Goal: Task Accomplishment & Management: Complete application form

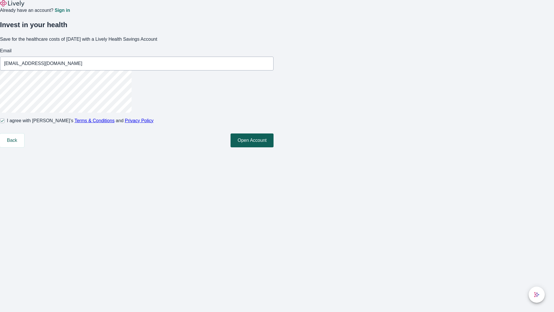
click at [274, 147] on button "Open Account" at bounding box center [252, 140] width 43 height 14
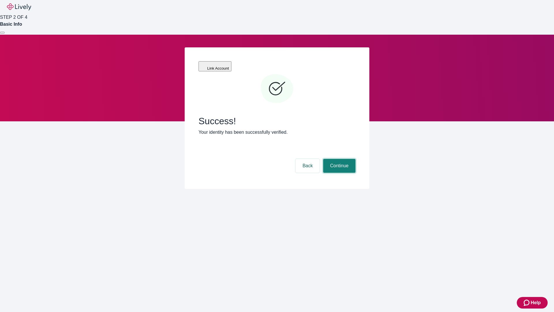
click at [339, 159] on button "Continue" at bounding box center [339, 166] width 32 height 14
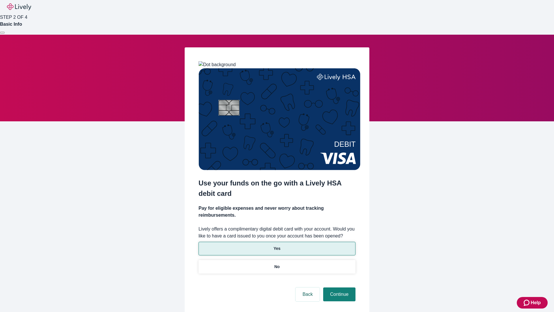
click at [277, 245] on p "Yes" at bounding box center [277, 248] width 7 height 6
click at [339, 287] on button "Continue" at bounding box center [339, 294] width 32 height 14
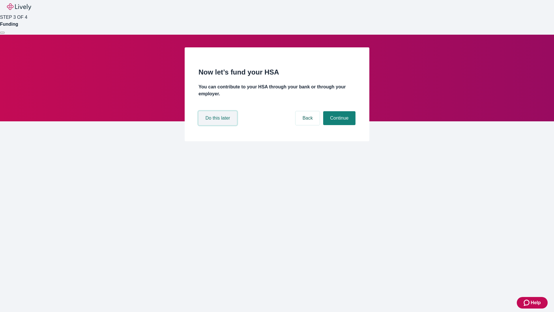
click at [219, 125] on button "Do this later" at bounding box center [218, 118] width 38 height 14
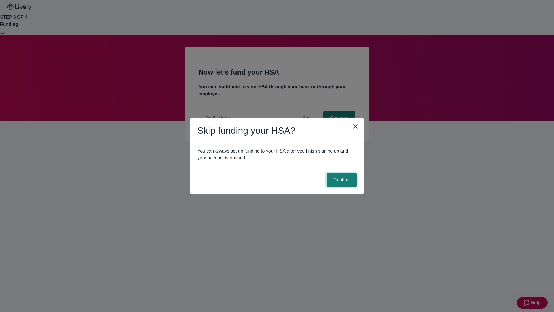
click at [341, 180] on button "Confirm" at bounding box center [342, 180] width 30 height 14
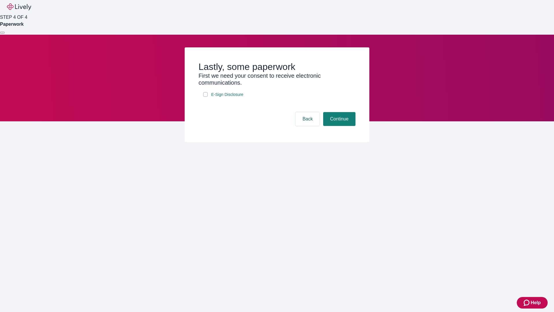
click at [206, 97] on input "E-Sign Disclosure" at bounding box center [205, 94] width 5 height 5
checkbox input "true"
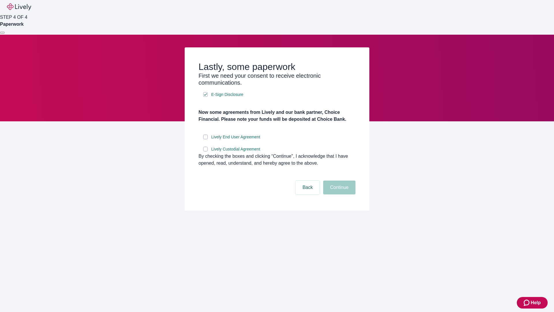
click at [206, 139] on input "Lively End User Agreement" at bounding box center [205, 137] width 5 height 5
checkbox input "true"
click at [206, 151] on input "Lively Custodial Agreement" at bounding box center [205, 149] width 5 height 5
checkbox input "true"
click at [339, 194] on button "Continue" at bounding box center [339, 187] width 32 height 14
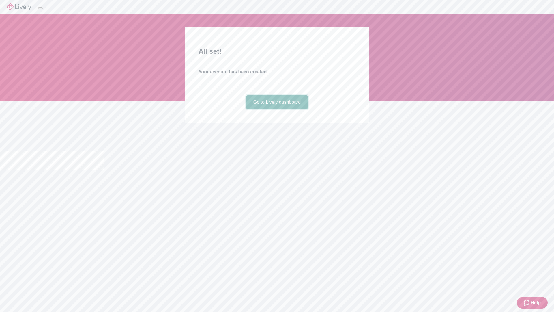
click at [277, 109] on link "Go to Lively dashboard" at bounding box center [278, 102] width 62 height 14
